Goal: Task Accomplishment & Management: Manage account settings

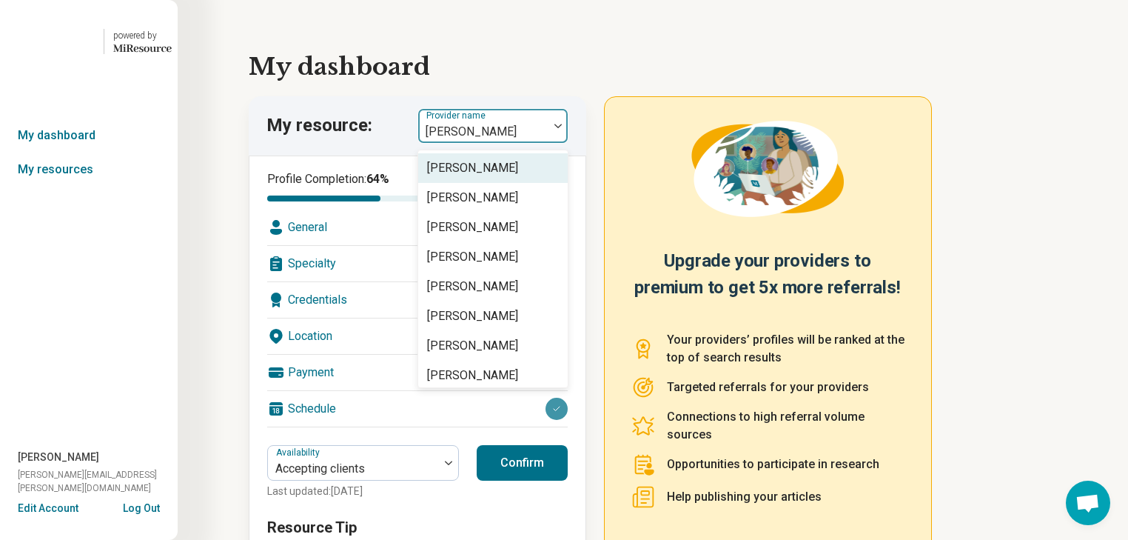
click at [562, 128] on img at bounding box center [558, 126] width 7 height 4
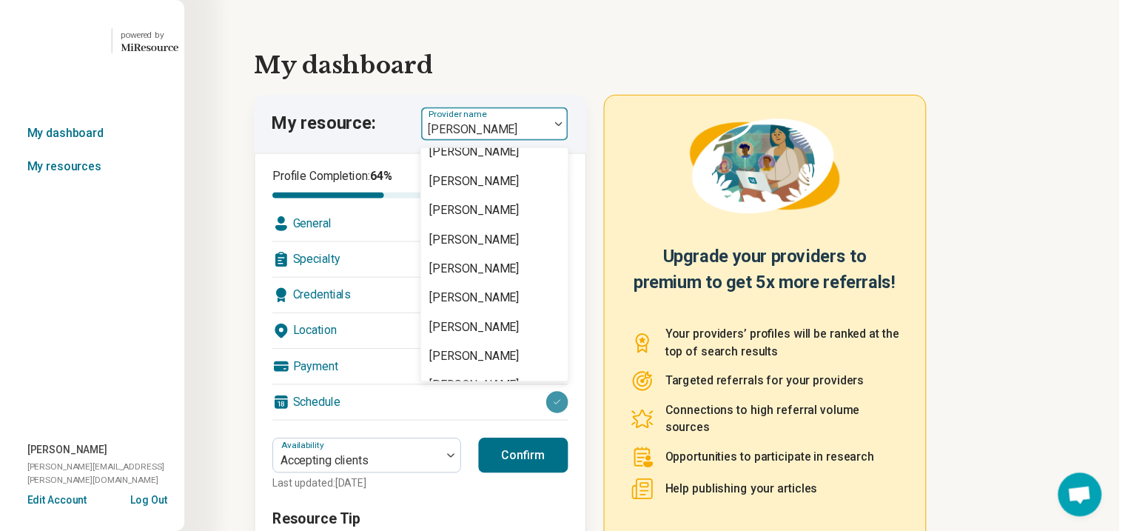
scroll to position [415, 0]
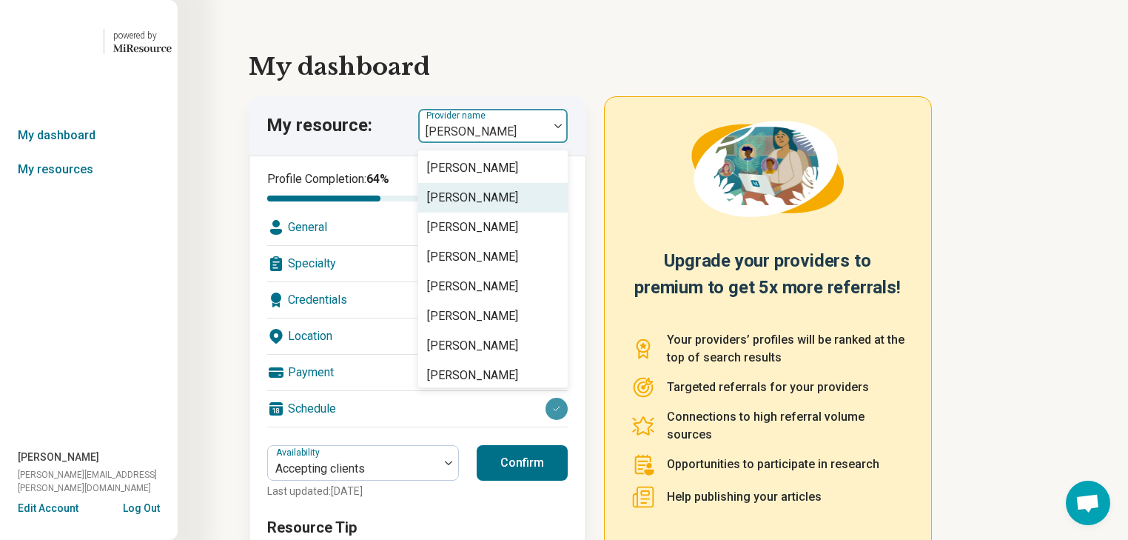
click at [518, 207] on div "[PERSON_NAME]" at bounding box center [472, 198] width 91 height 18
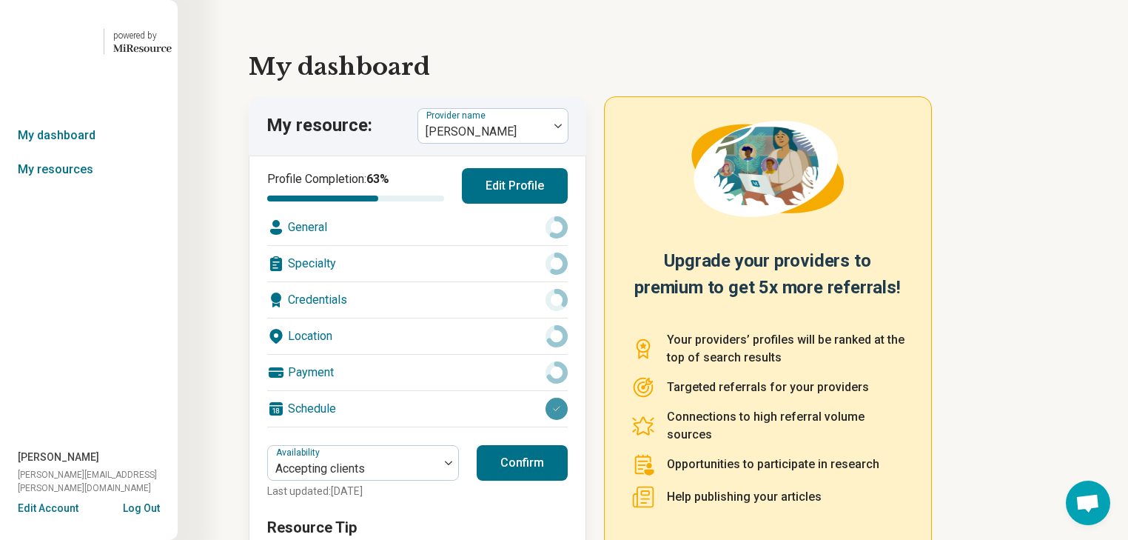
click at [450, 354] on div "Location" at bounding box center [417, 336] width 301 height 36
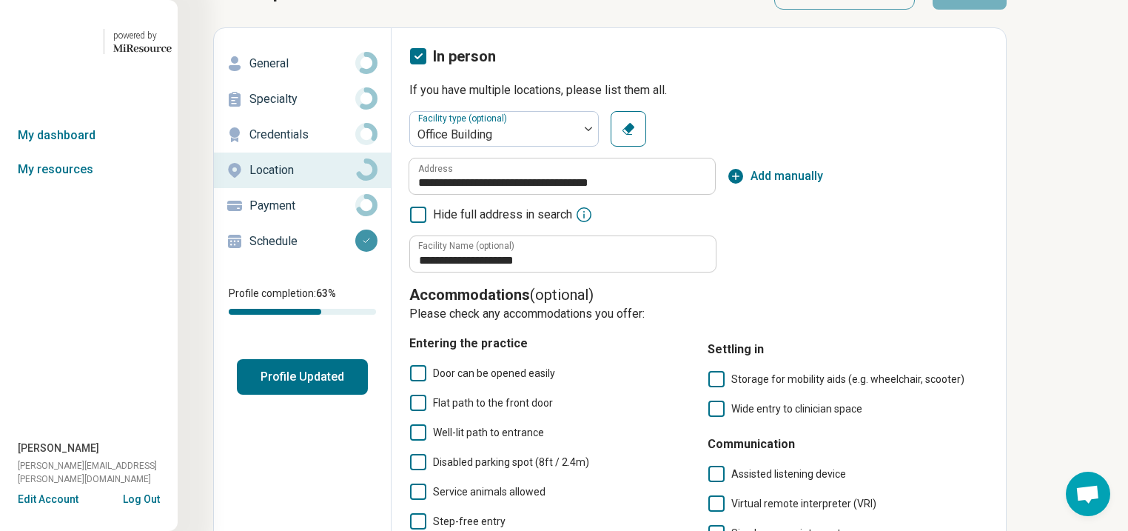
scroll to position [42, 0]
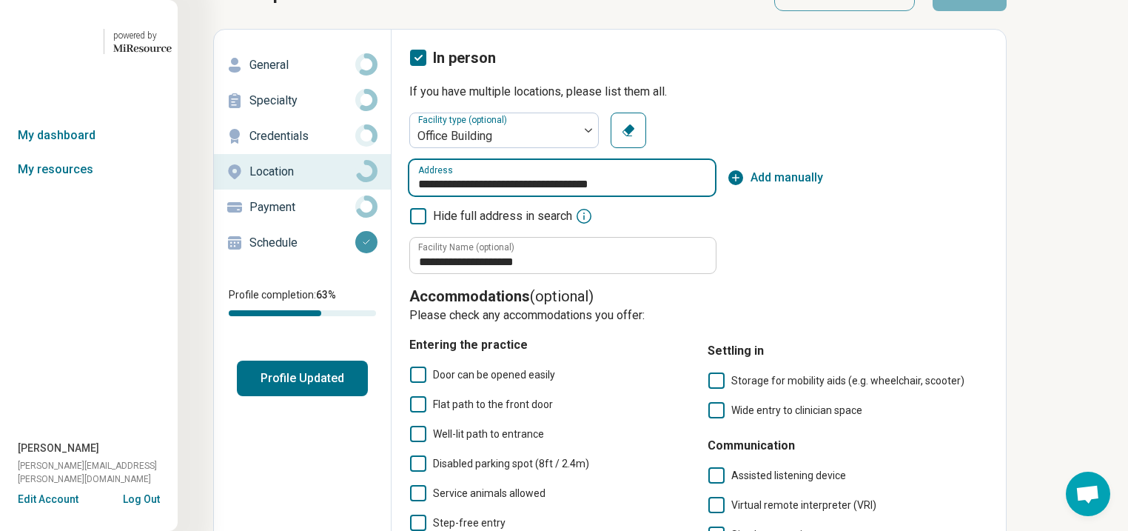
drag, startPoint x: 744, startPoint y: 235, endPoint x: 466, endPoint y: 235, distance: 277.6
click at [466, 195] on input "**********" at bounding box center [562, 178] width 306 height 36
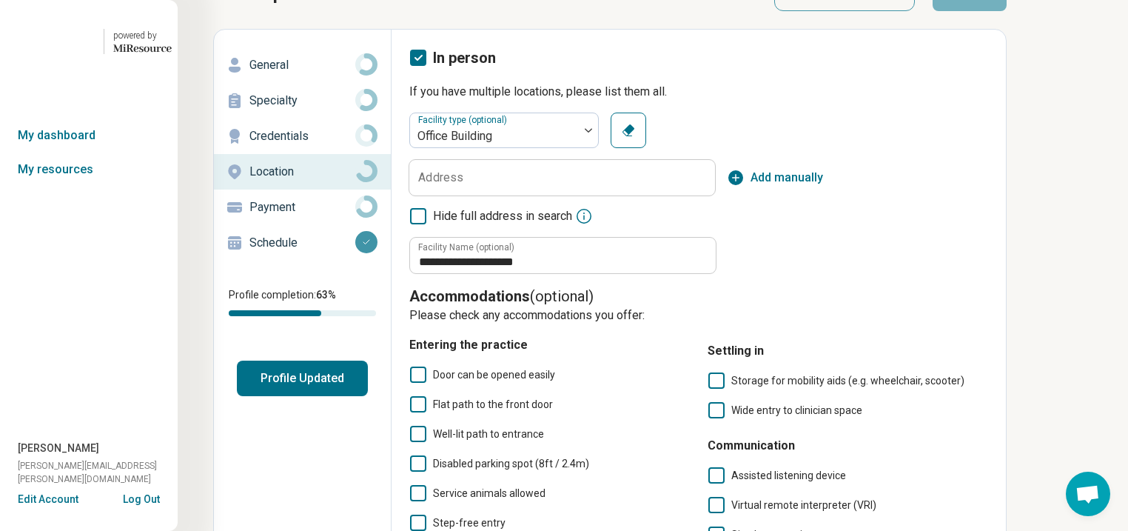
click at [463, 184] on label "Address" at bounding box center [440, 178] width 45 height 12
click at [498, 195] on input "Address" at bounding box center [562, 178] width 306 height 36
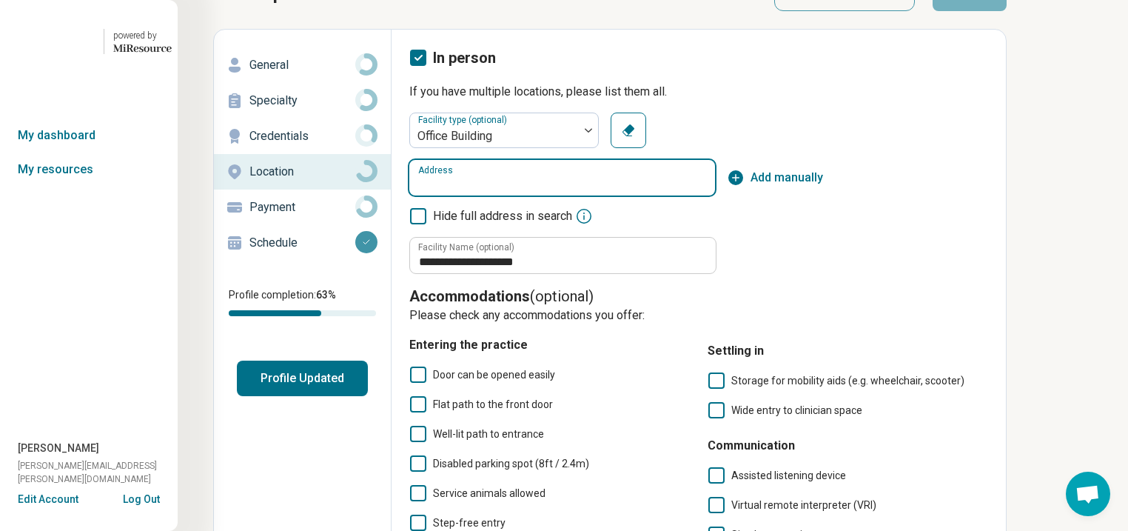
paste input "**********"
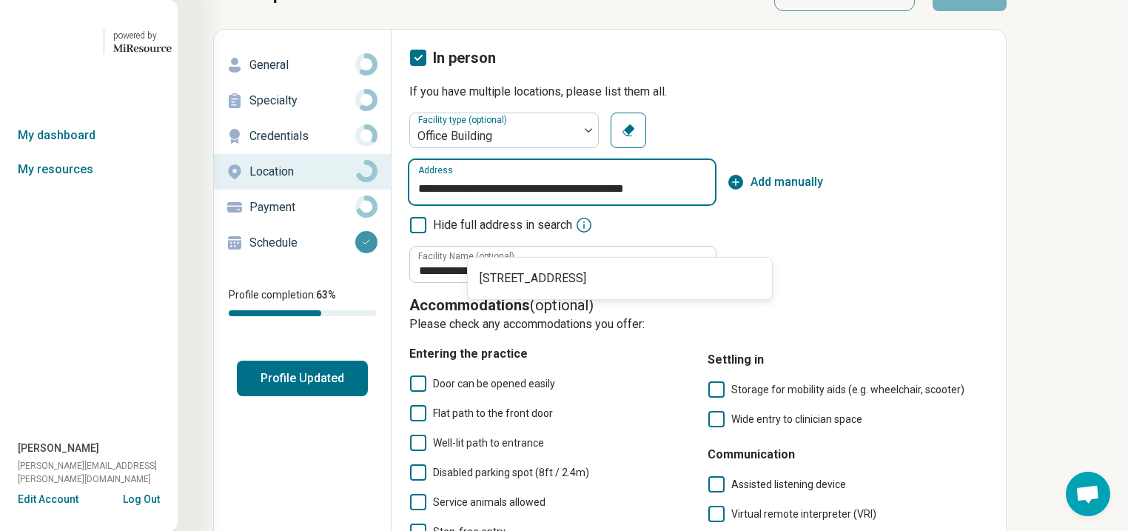
scroll to position [0, 24]
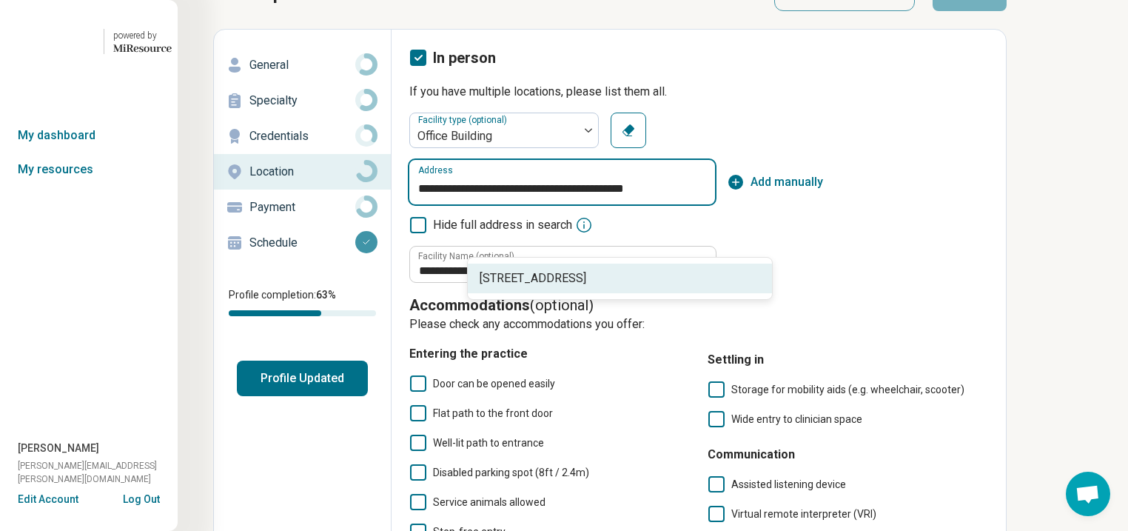
click at [672, 287] on span "[STREET_ADDRESS]" at bounding box center [623, 278] width 287 height 18
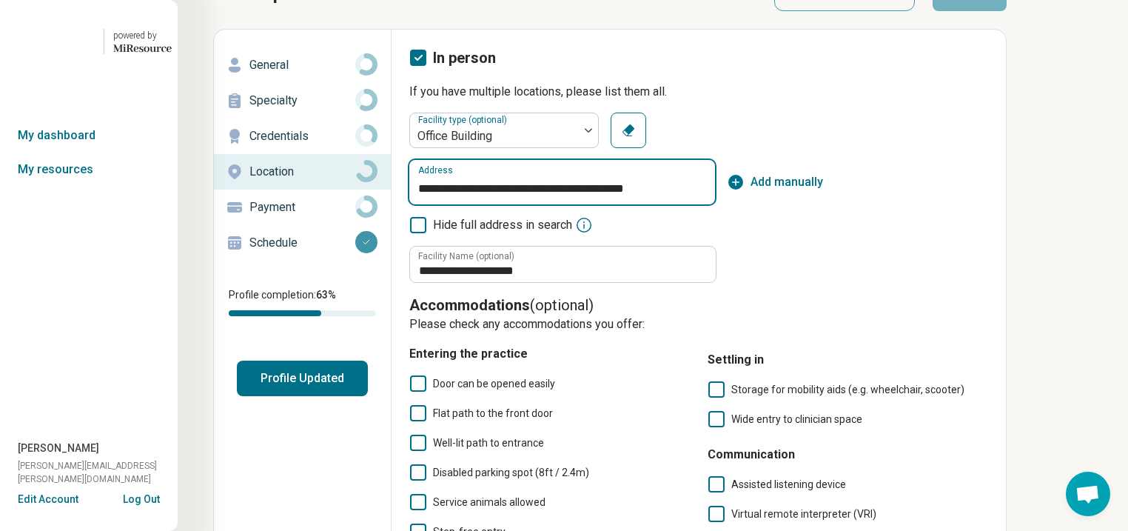
scroll to position [0, 24]
type input "**********"
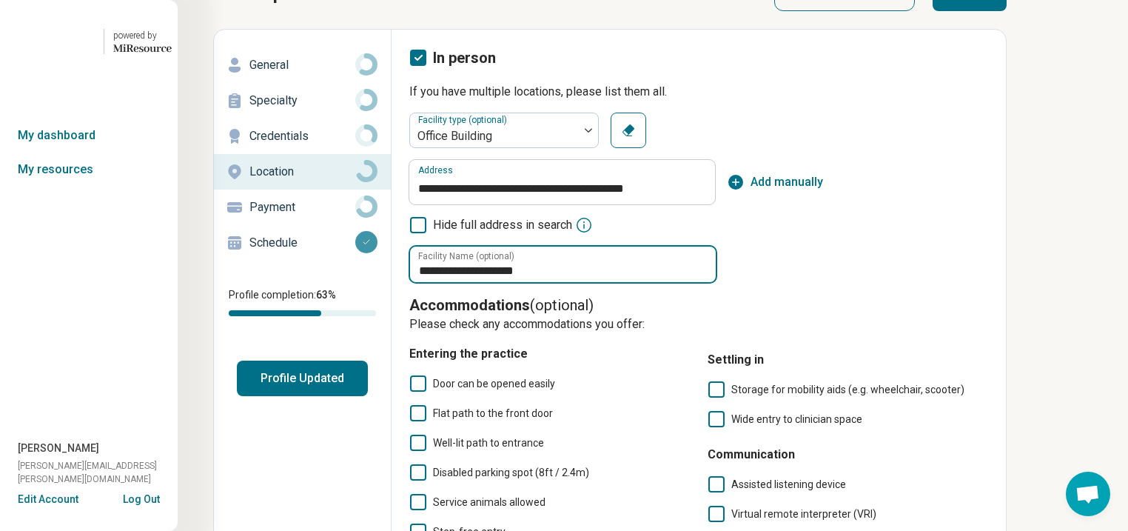
scroll to position [0, 0]
click at [640, 282] on input "**********" at bounding box center [563, 265] width 306 height 36
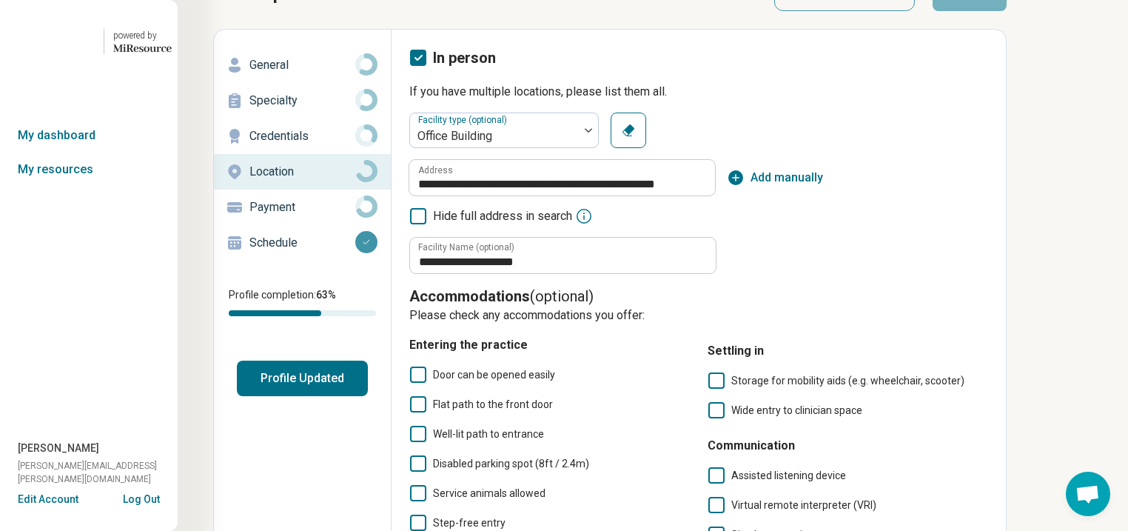
click at [241, 396] on button "Profile Updated" at bounding box center [302, 379] width 131 height 36
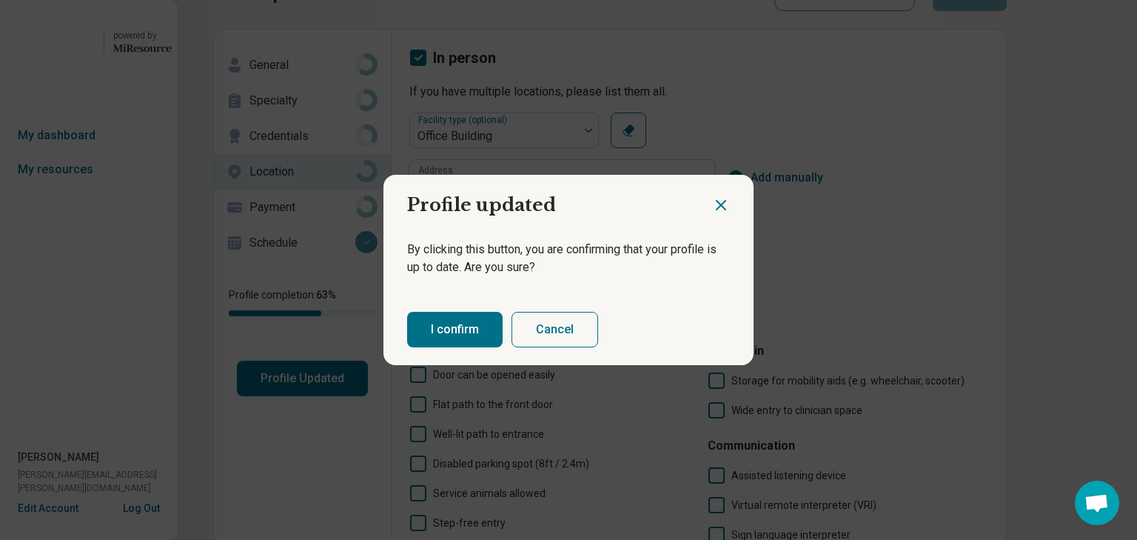
click at [472, 338] on button "I confirm" at bounding box center [455, 330] width 96 height 36
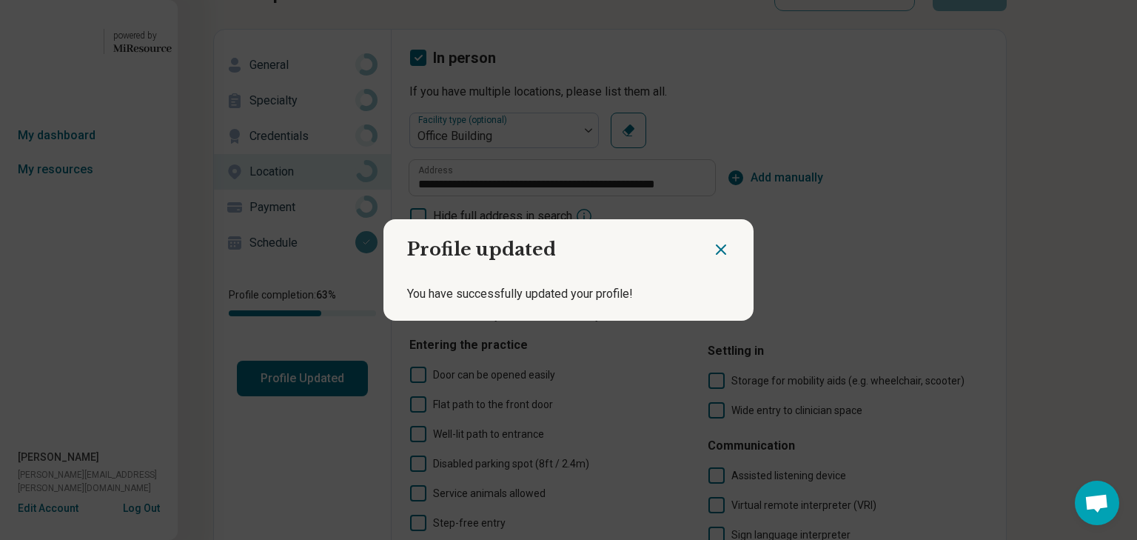
click at [712, 241] on icon "Close dialog" at bounding box center [721, 250] width 18 height 18
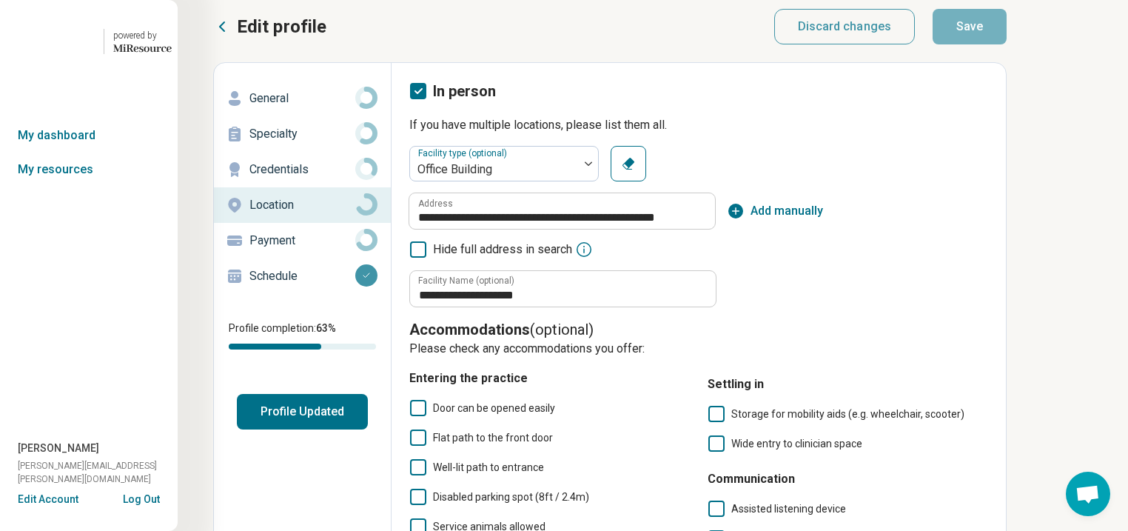
scroll to position [0, 76]
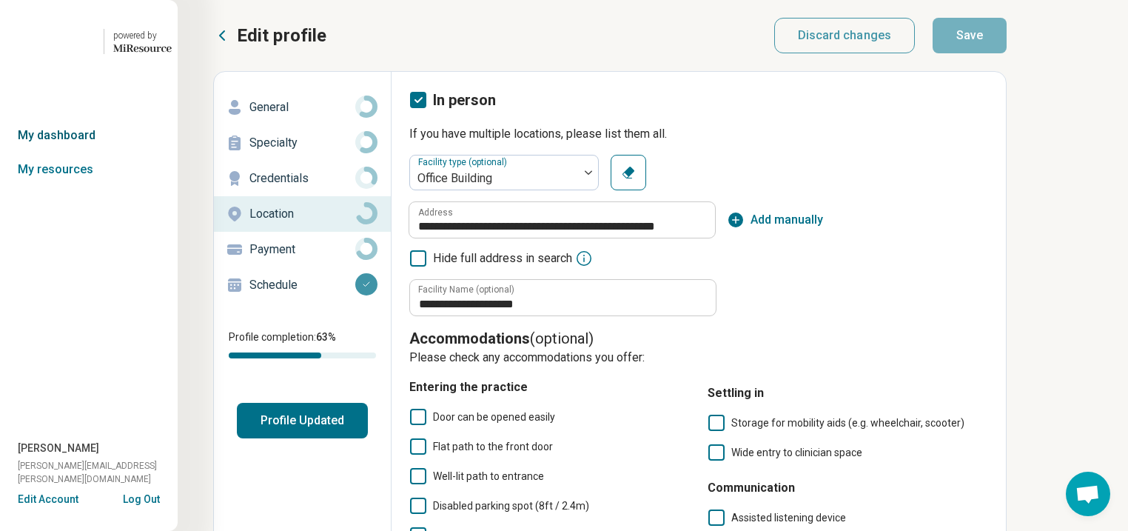
click at [14, 153] on link "My dashboard" at bounding box center [89, 135] width 178 height 34
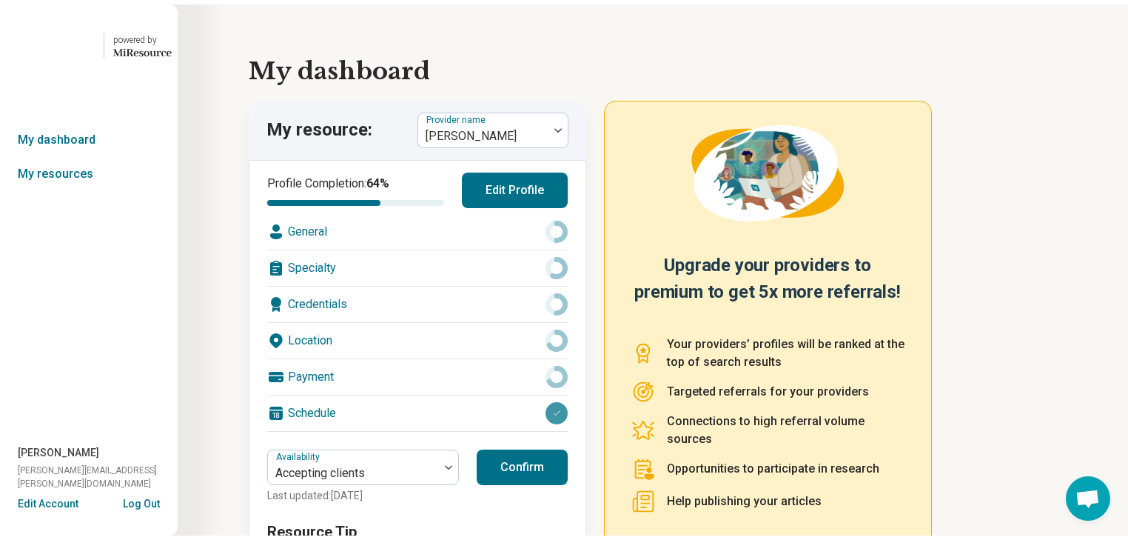
scroll to position [0, 0]
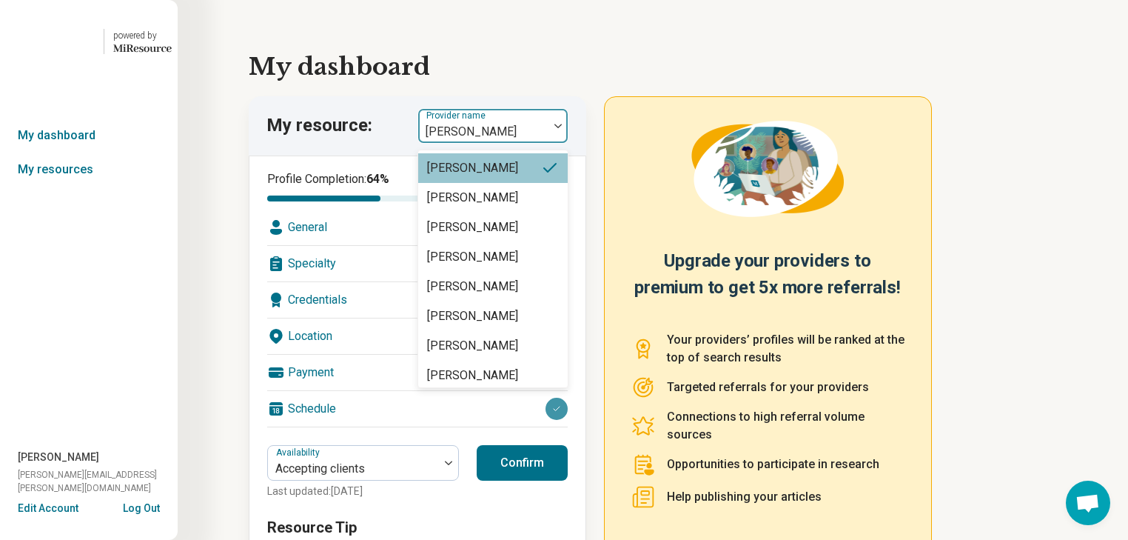
click at [563, 128] on div at bounding box center [558, 126] width 19 height 4
click at [51, 187] on link "My resources" at bounding box center [89, 170] width 178 height 34
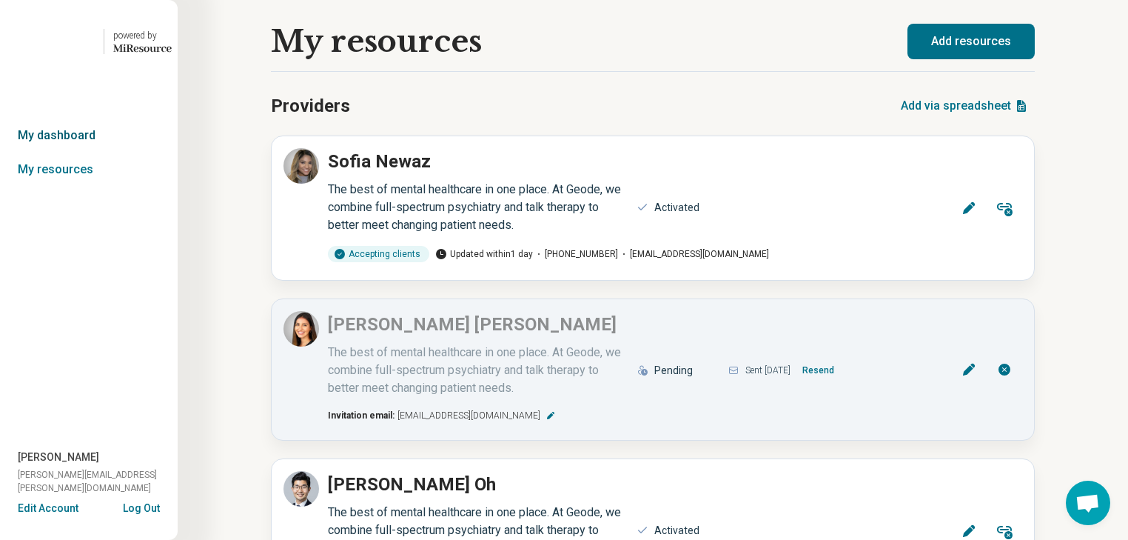
click at [67, 153] on link "My dashboard" at bounding box center [89, 135] width 178 height 34
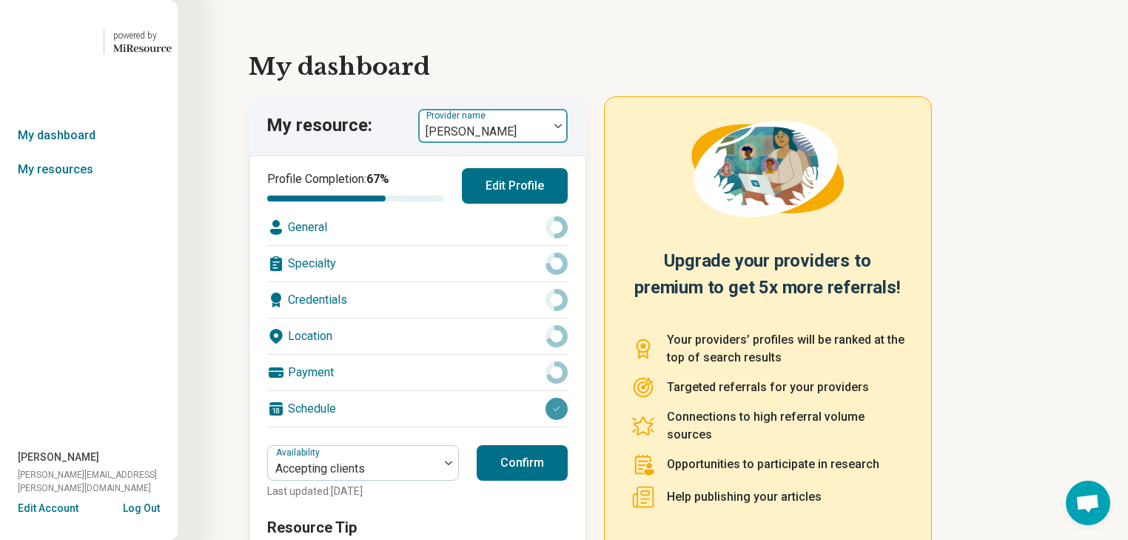
click at [562, 128] on img at bounding box center [558, 126] width 7 height 4
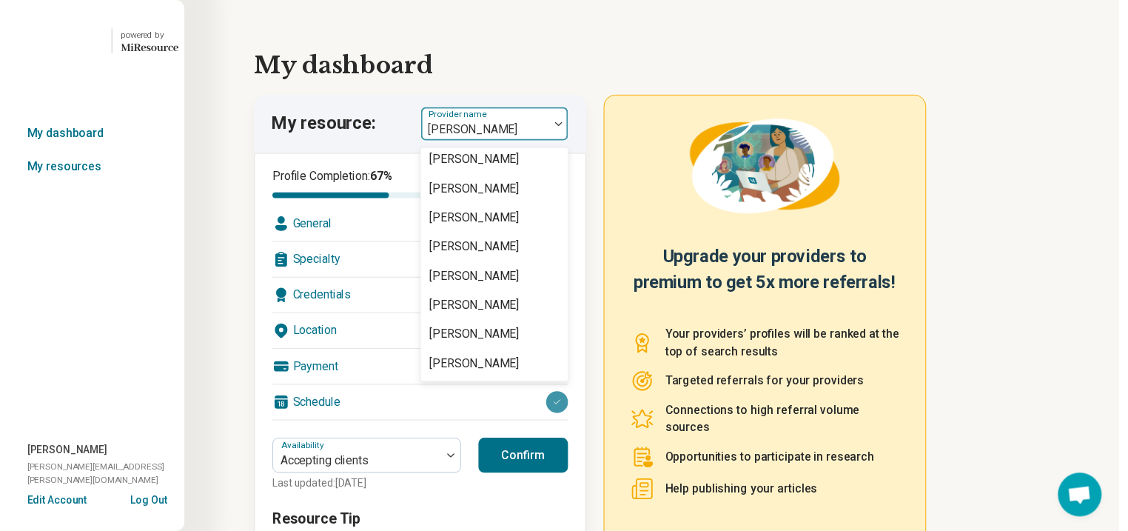
scroll to position [2843, 0]
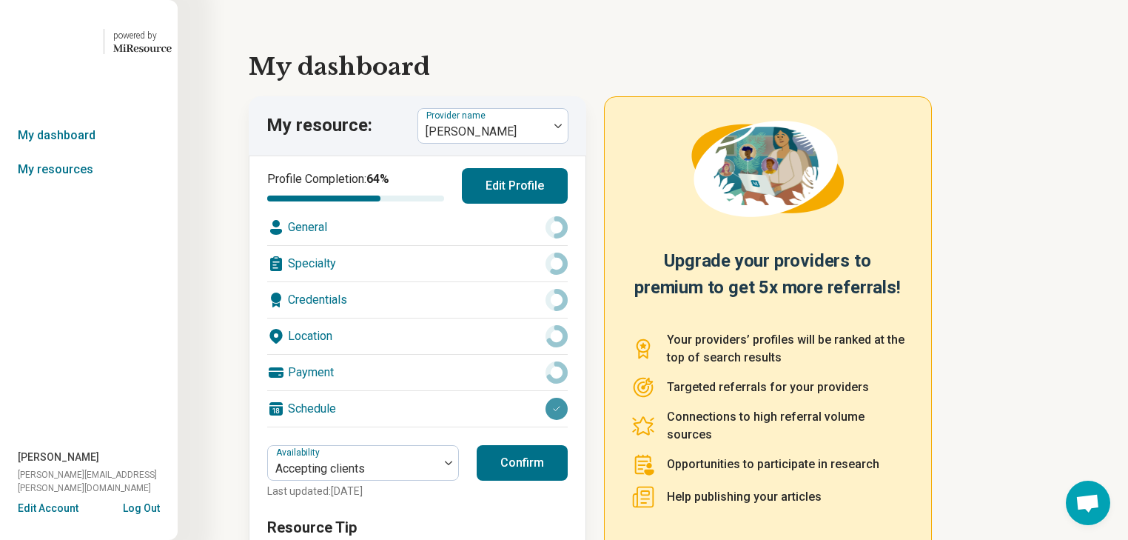
click at [421, 354] on div "Location" at bounding box center [417, 336] width 301 height 36
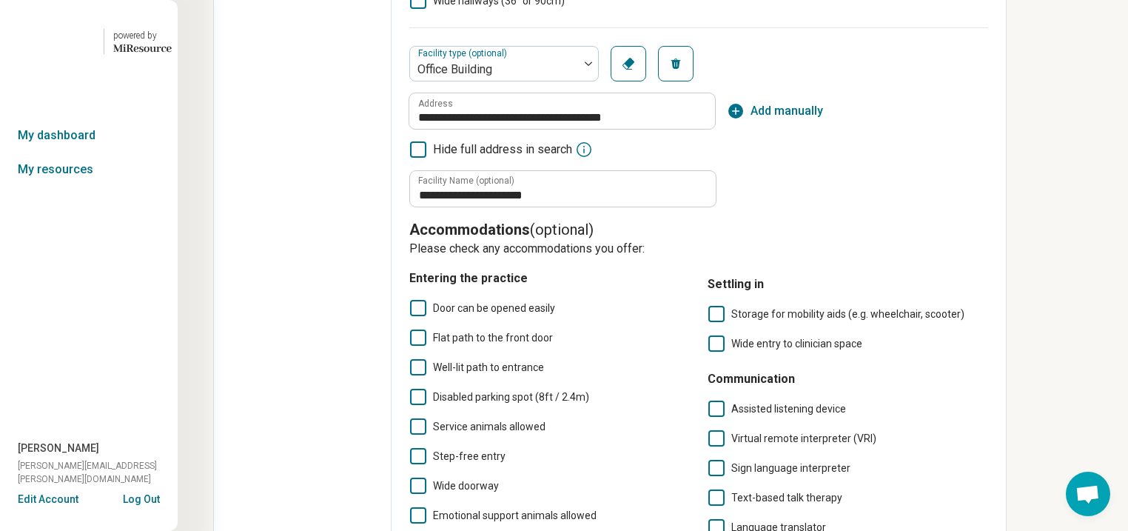
scroll to position [829, 0]
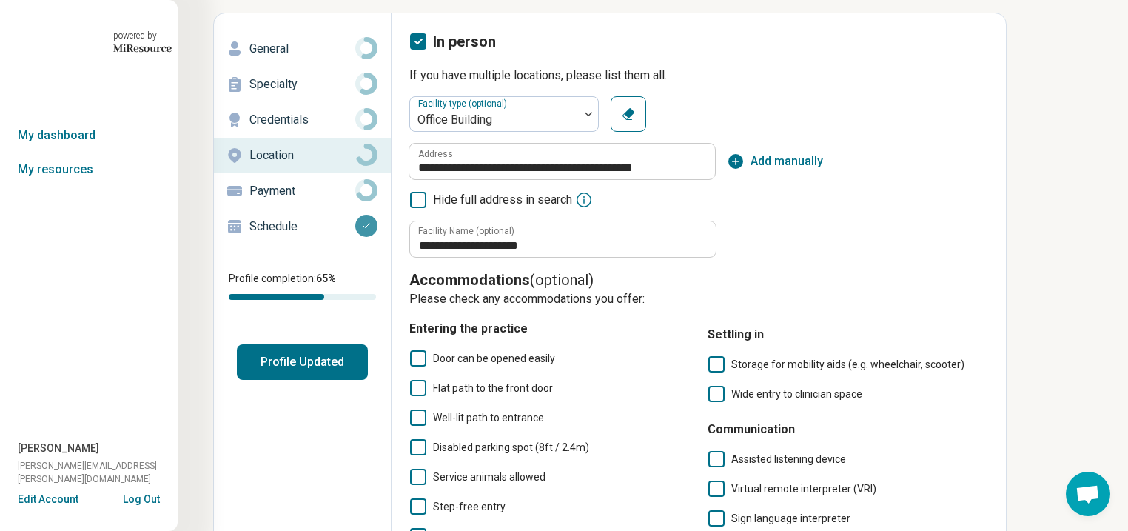
scroll to position [0, 0]
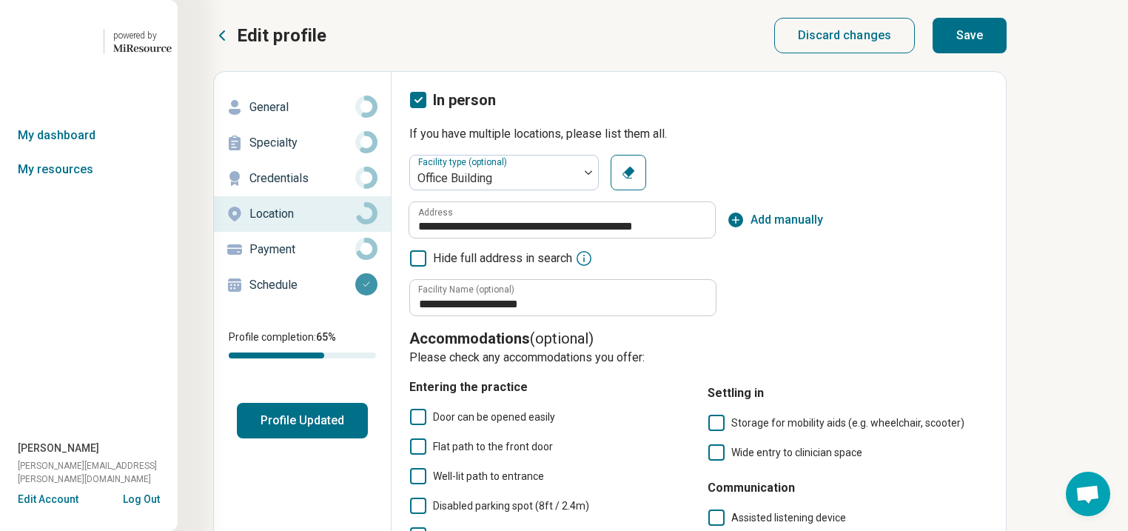
click at [1007, 53] on button "Save" at bounding box center [970, 36] width 74 height 36
click at [344, 438] on button "Profile Updated" at bounding box center [302, 421] width 131 height 36
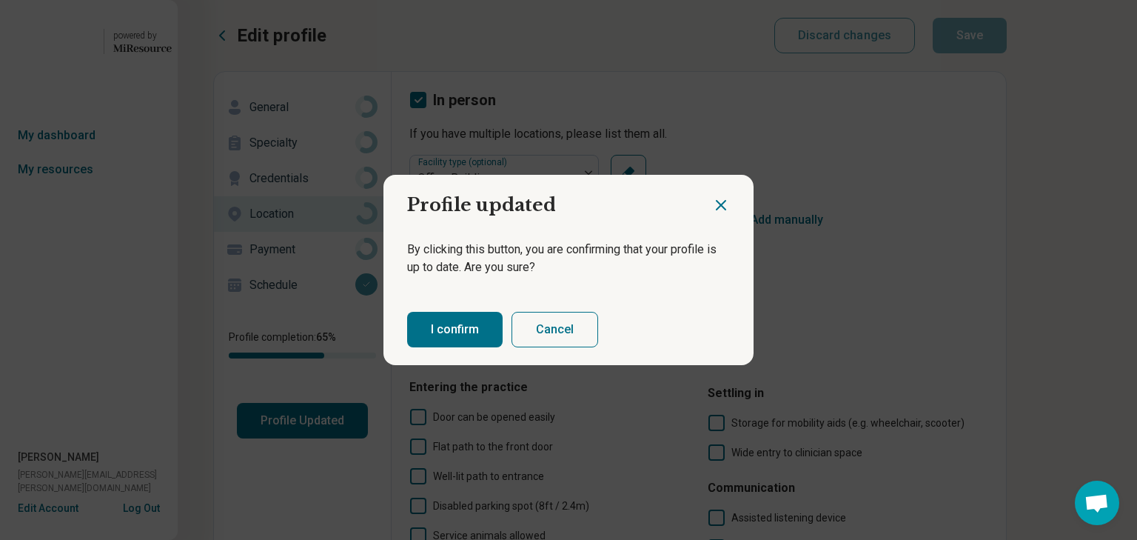
click at [469, 341] on button "I confirm" at bounding box center [455, 330] width 96 height 36
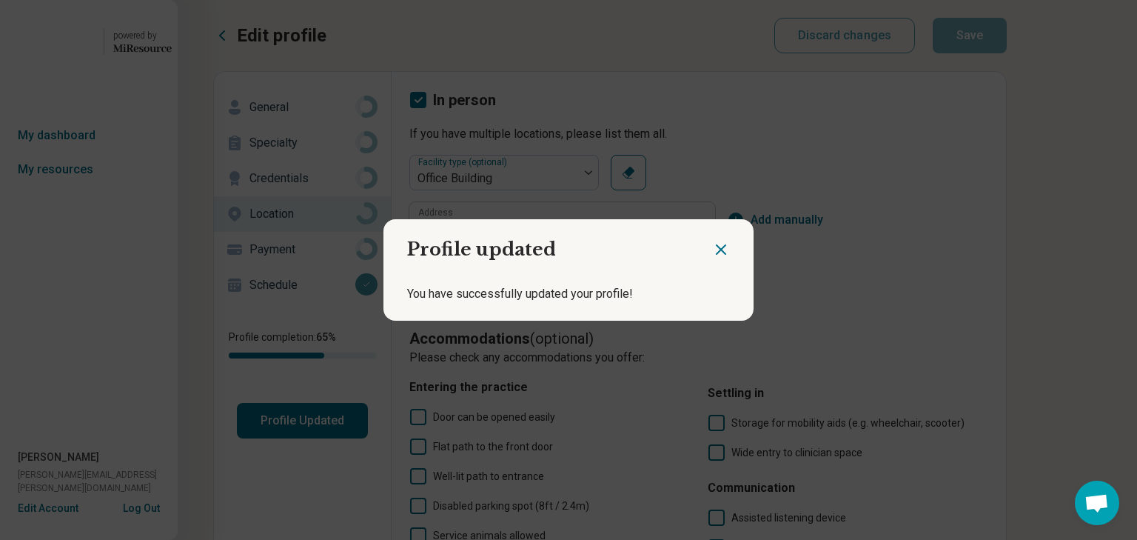
click at [717, 245] on icon "Close dialog" at bounding box center [721, 249] width 9 height 9
